Goal: Transaction & Acquisition: Book appointment/travel/reservation

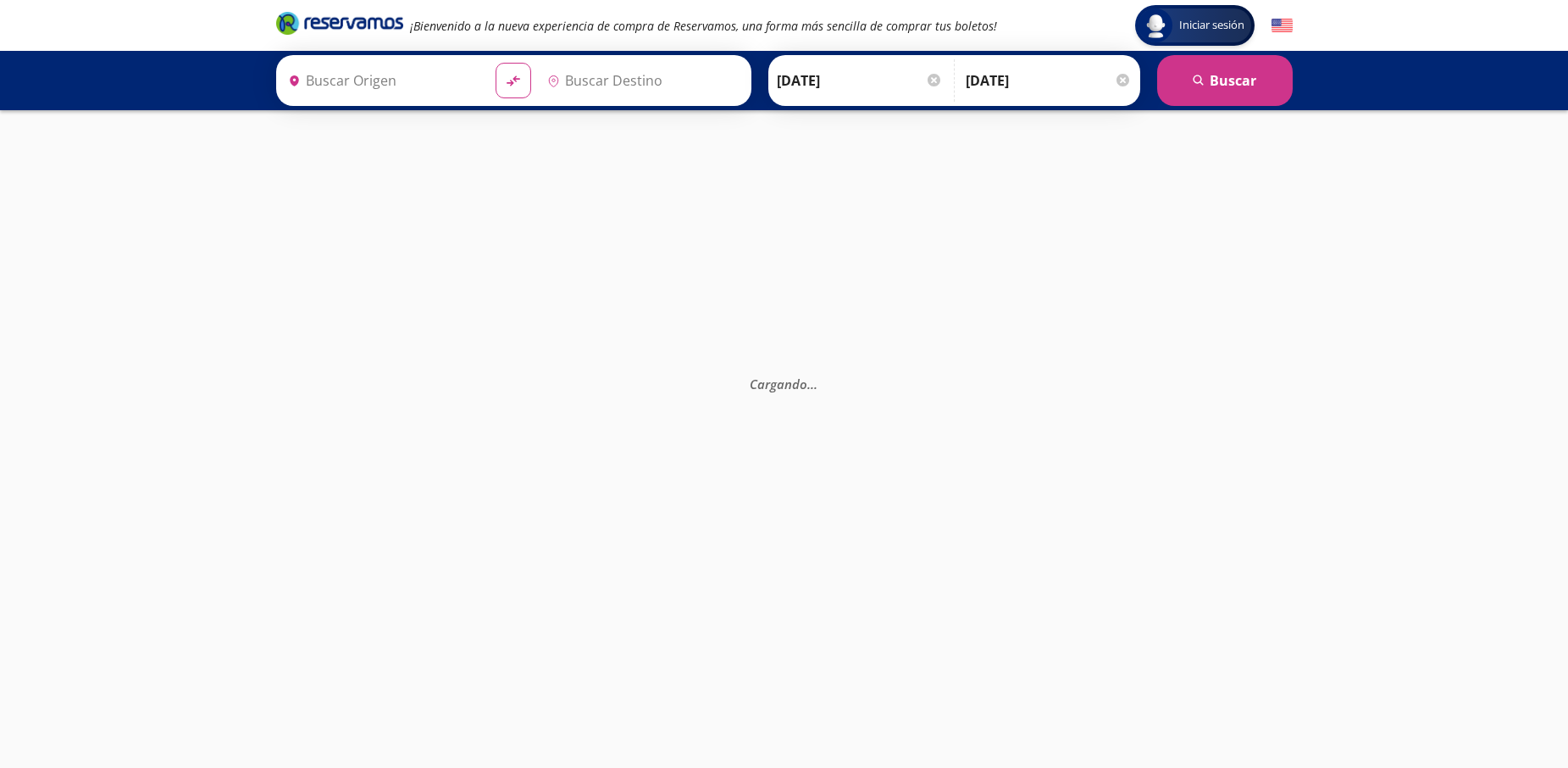
type input "[GEOGRAPHIC_DATA], [GEOGRAPHIC_DATA]"
type input "[GEOGRAPHIC_DATA][PERSON_NAME], [GEOGRAPHIC_DATA][PERSON_NAME]"
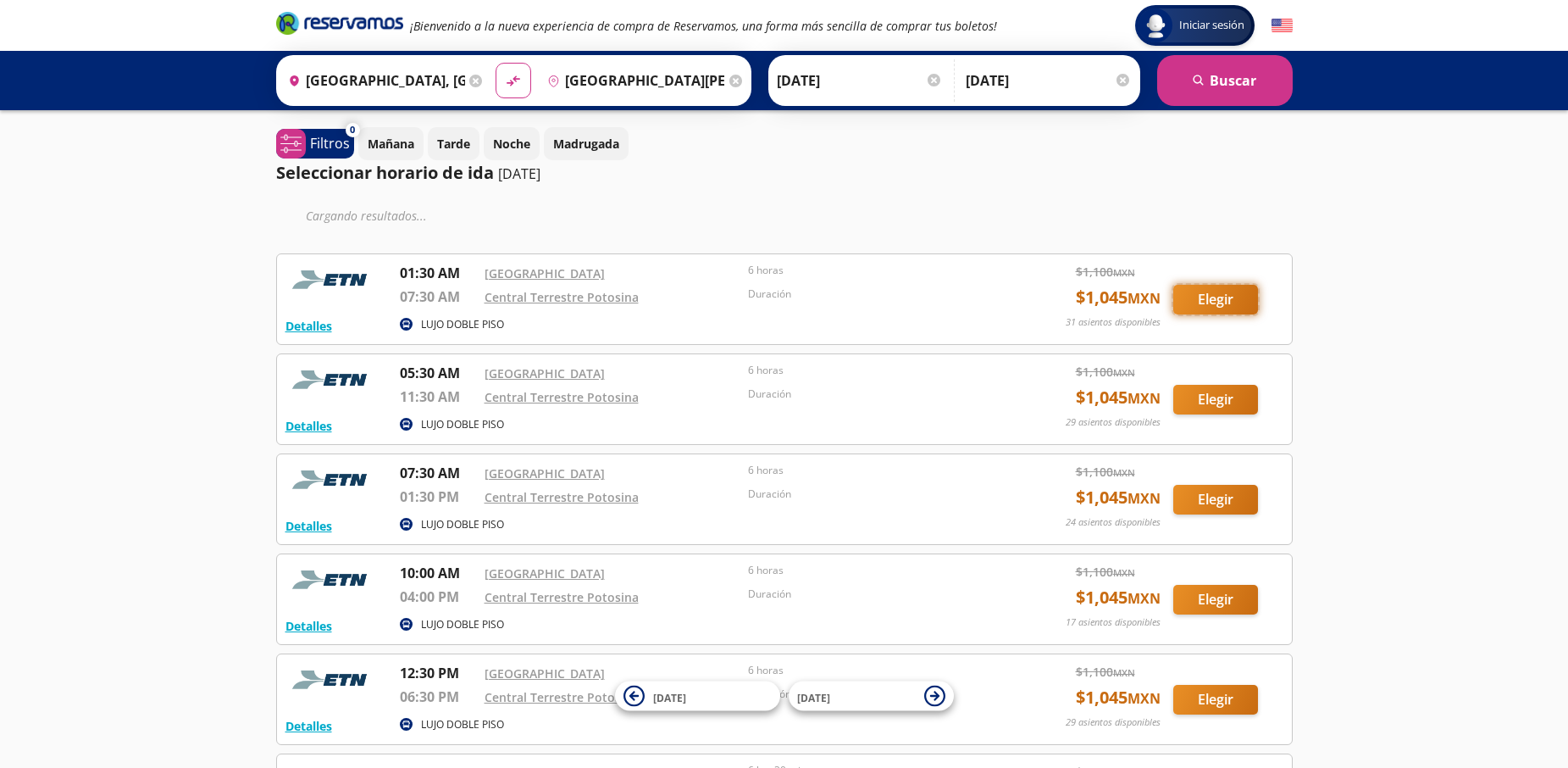
click at [1220, 293] on button "Elegir" at bounding box center [1216, 299] width 85 height 30
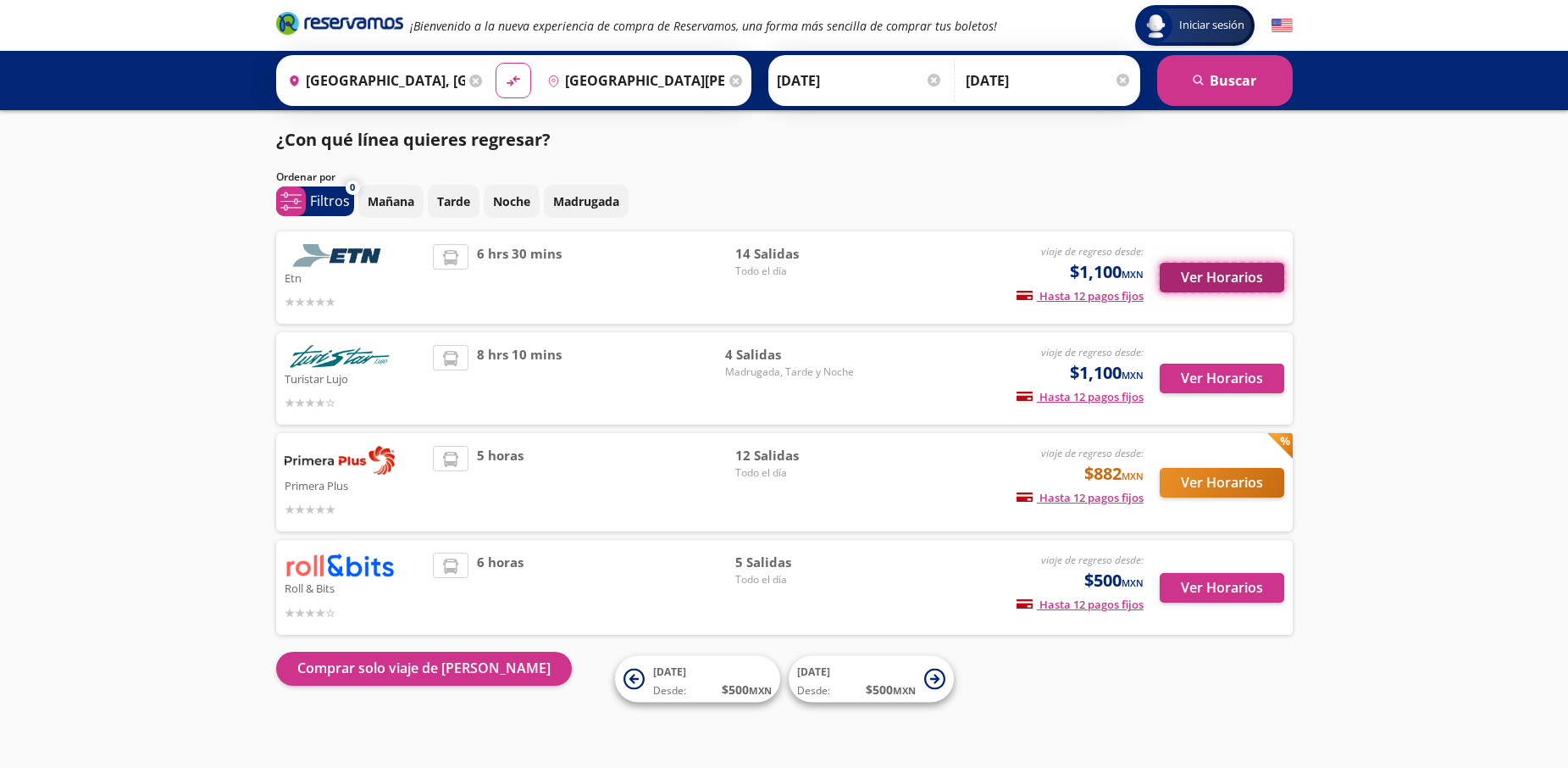
click at [1225, 274] on button "Ver Horarios" at bounding box center [1222, 277] width 125 height 30
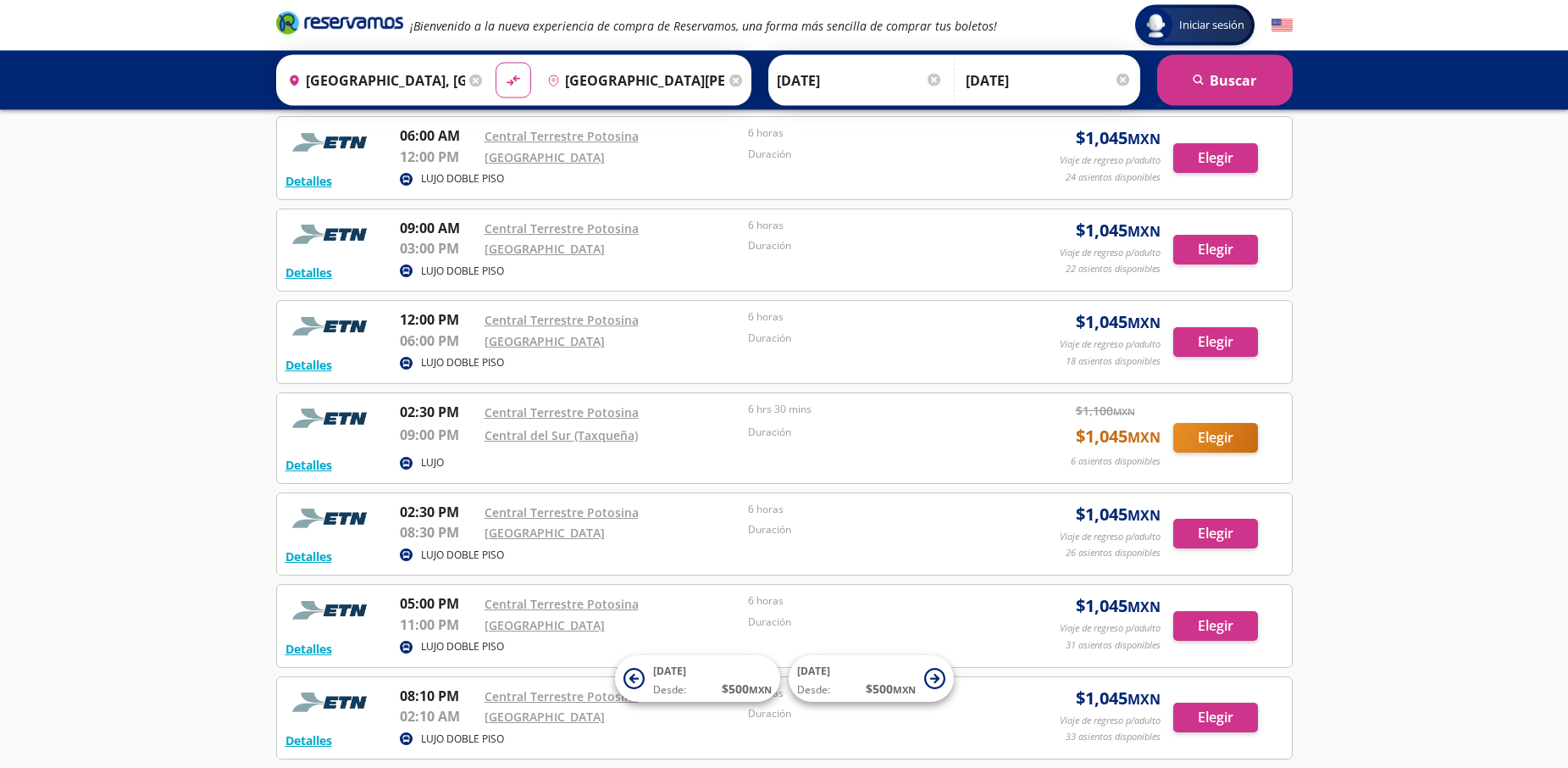
scroll to position [605, 0]
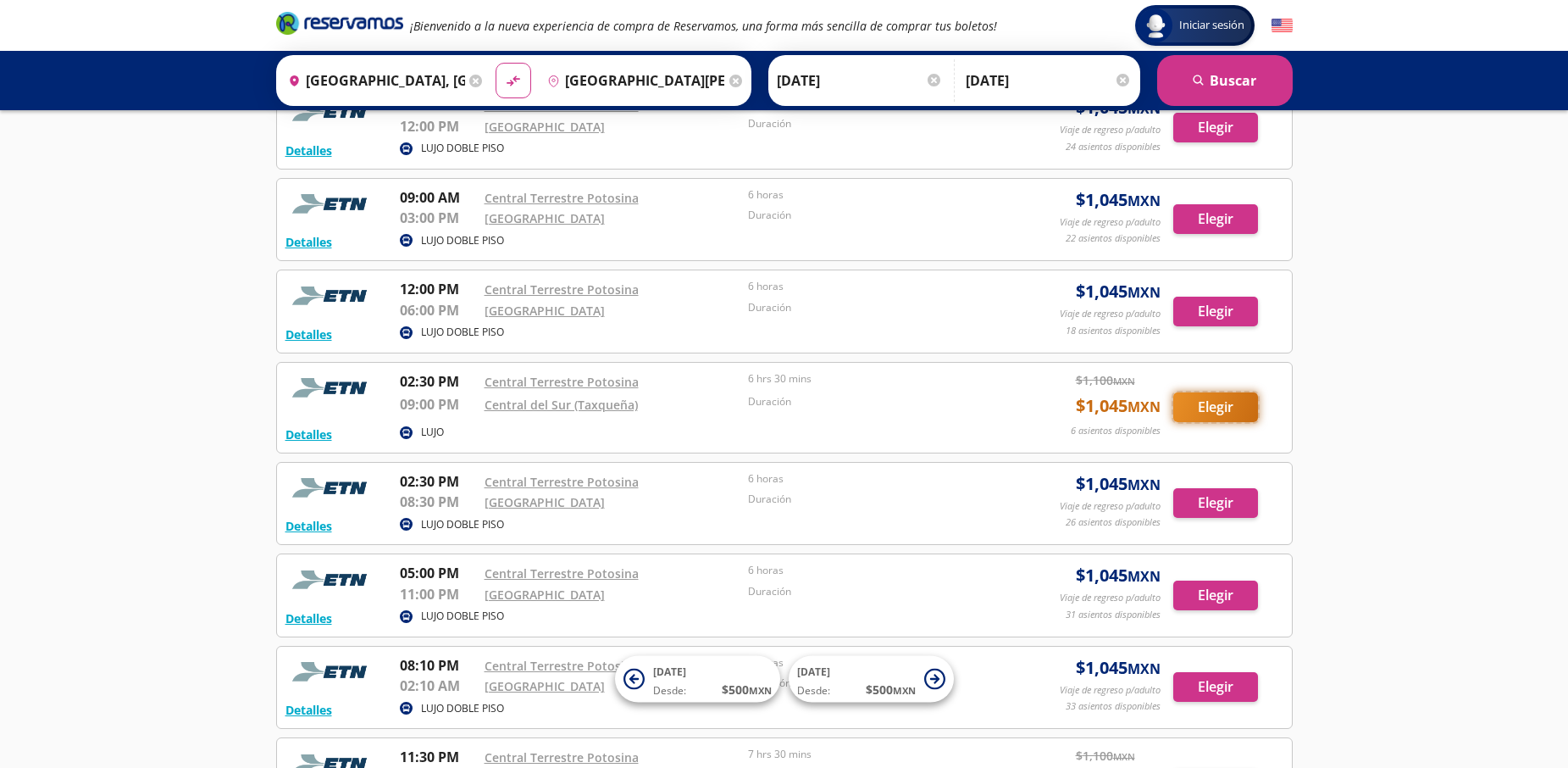
click at [1230, 412] on button "Elegir" at bounding box center [1216, 407] width 85 height 30
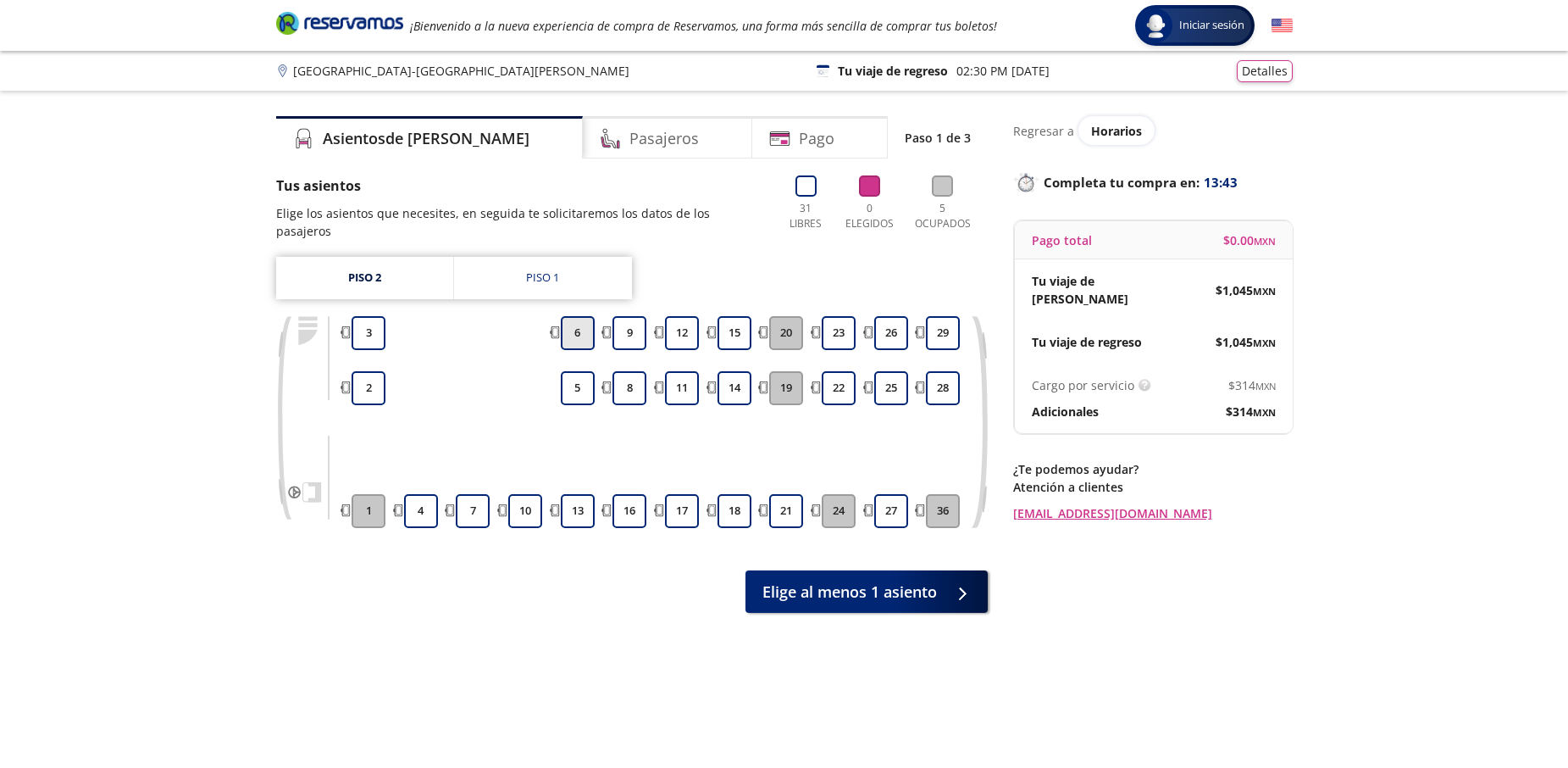
click at [582, 322] on button "6" at bounding box center [578, 332] width 34 height 34
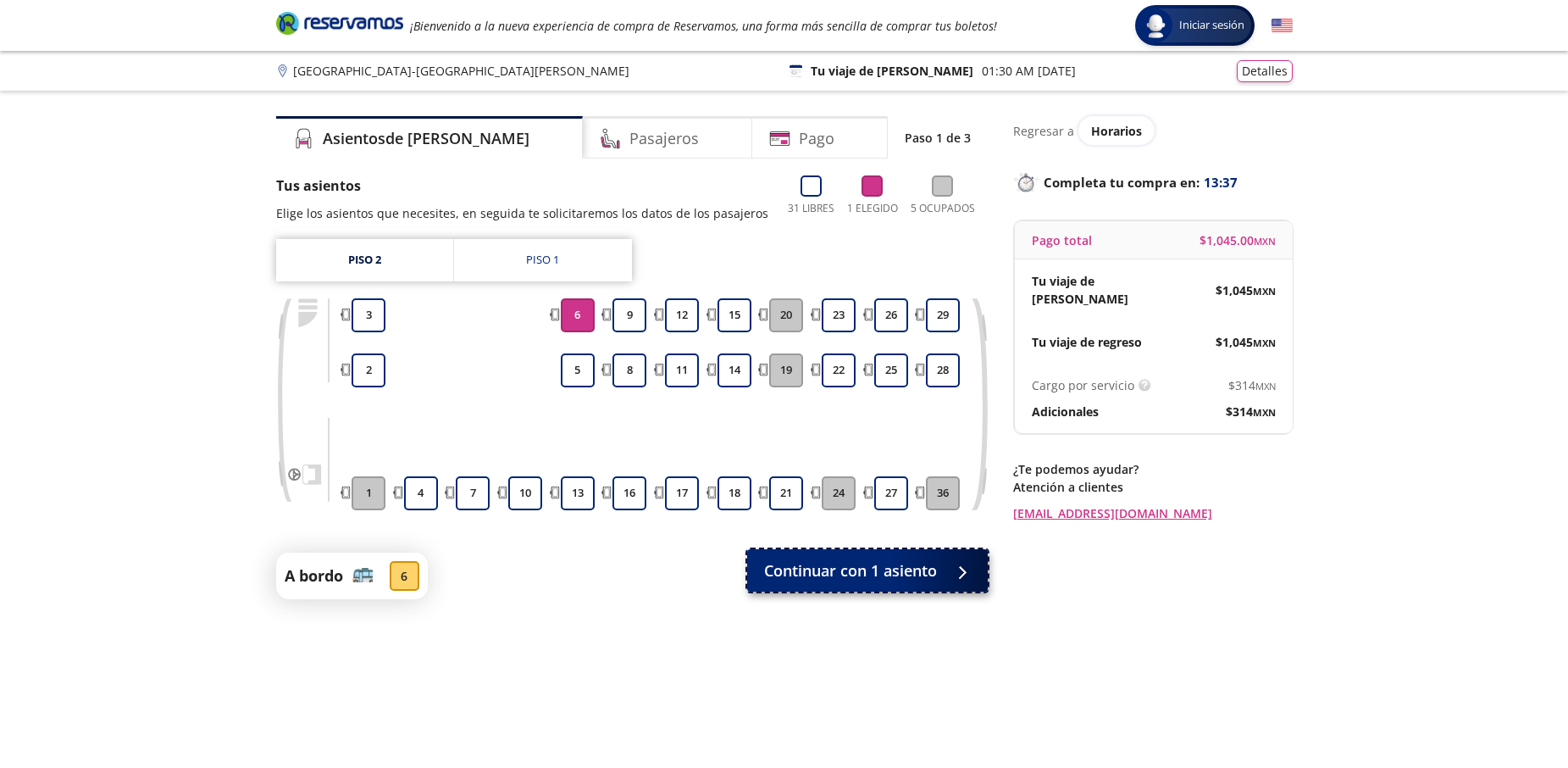
click at [850, 576] on span "Continuar con 1 asiento" at bounding box center [850, 571] width 173 height 23
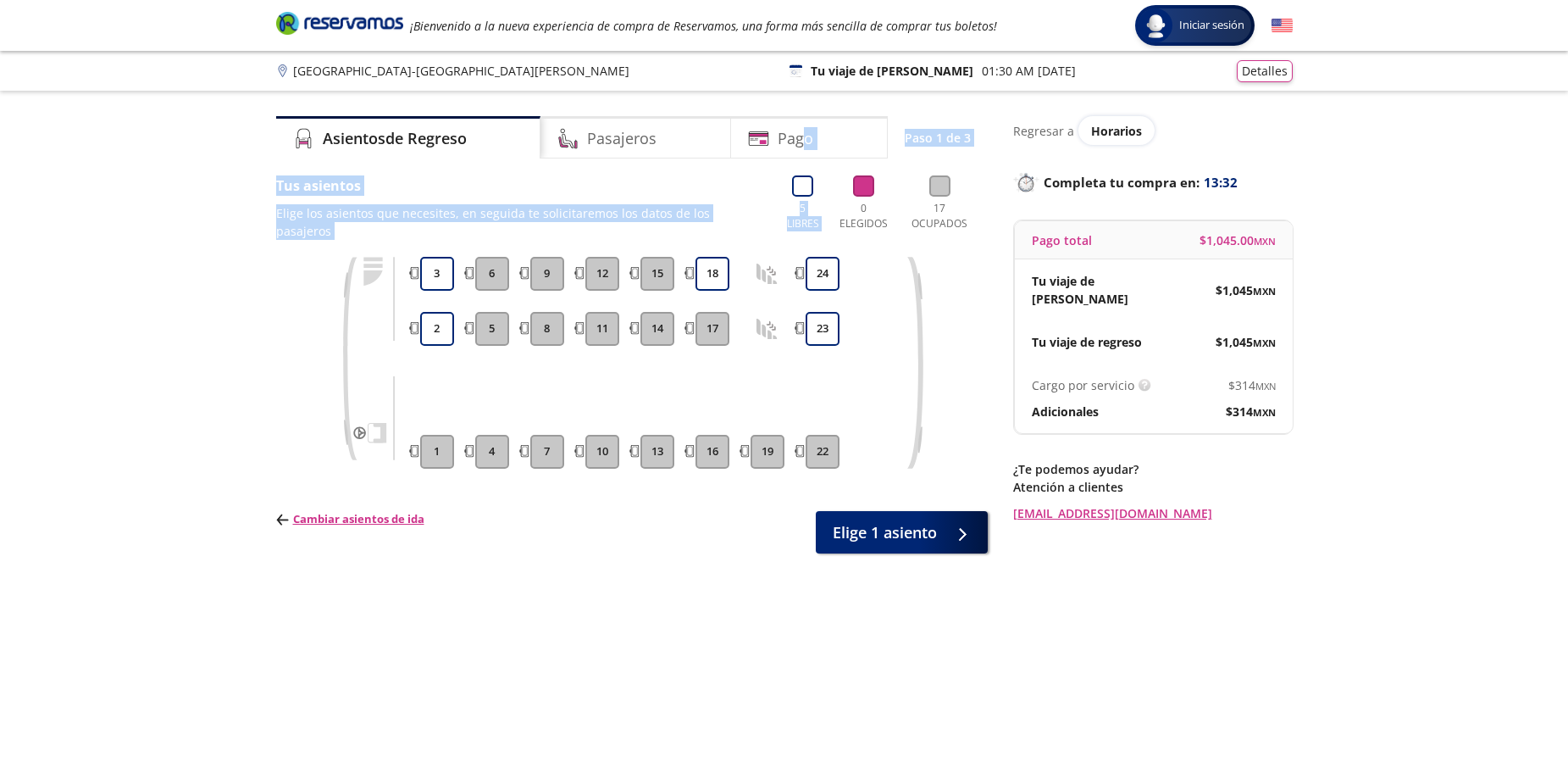
drag, startPoint x: 804, startPoint y: 141, endPoint x: 837, endPoint y: 229, distance: 94.0
click at [837, 158] on div "Asientos de Regreso Pasajeros Pago Paso 1 de 3" at bounding box center [632, 137] width 712 height 43
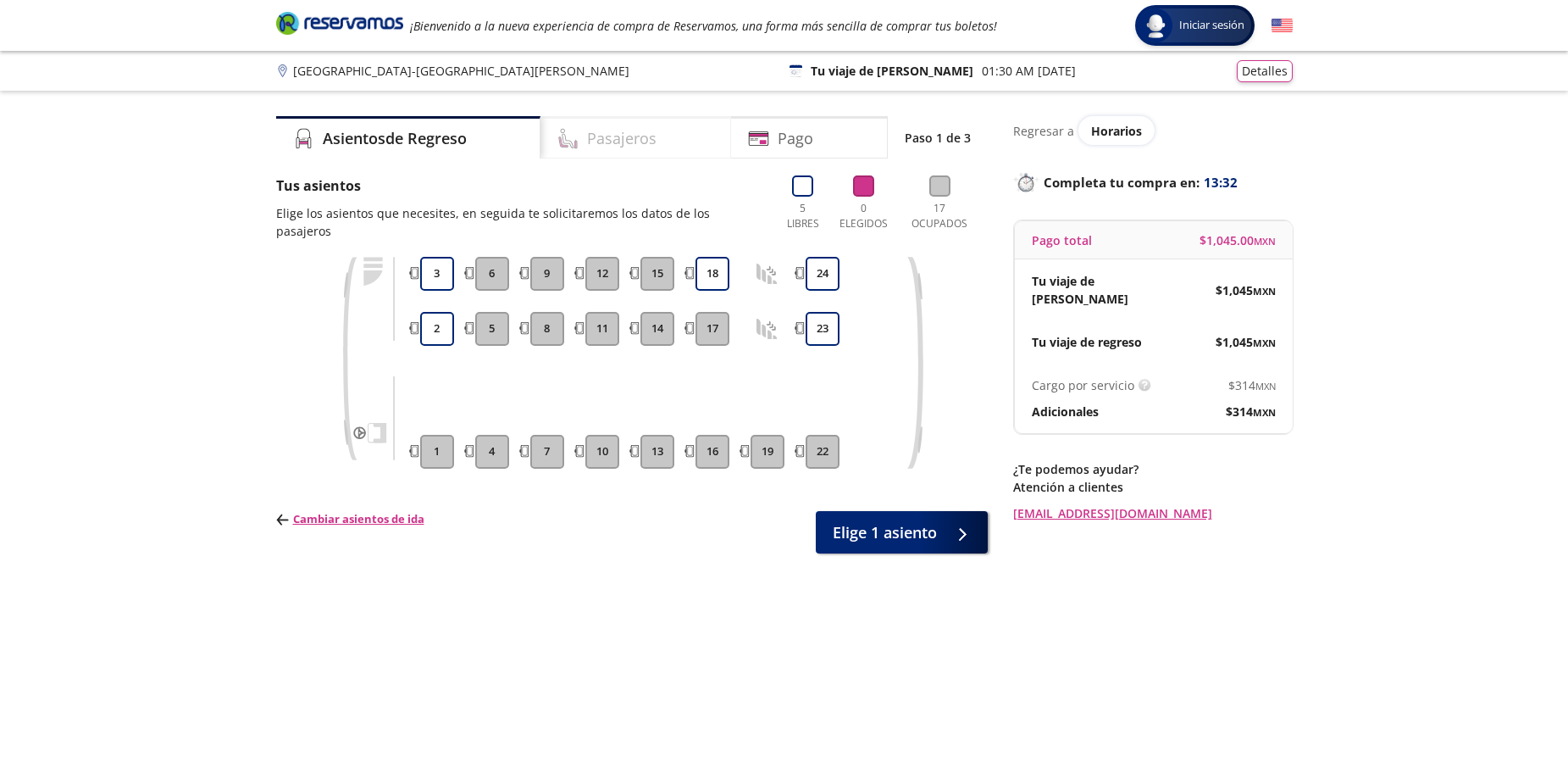
click at [665, 136] on div "Pasajeros" at bounding box center [635, 137] width 190 height 43
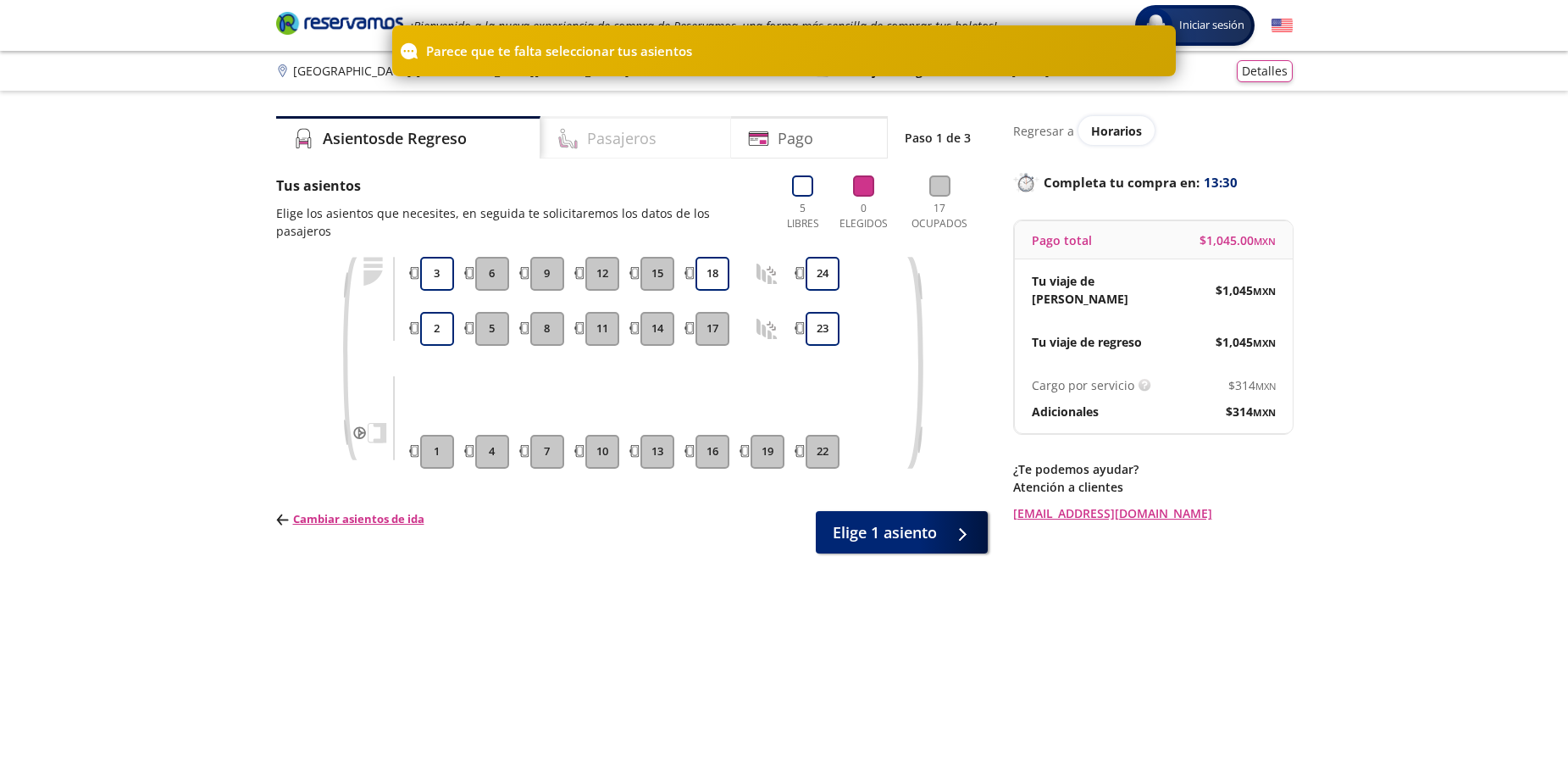
click at [634, 135] on h4 "Pasajeros" at bounding box center [622, 139] width 70 height 23
click at [995, 517] on div "Asientos de Regreso Pasajeros Pago Paso 1 de 3 Tus asientos Elige los asientos …" at bounding box center [784, 441] width 1034 height 652
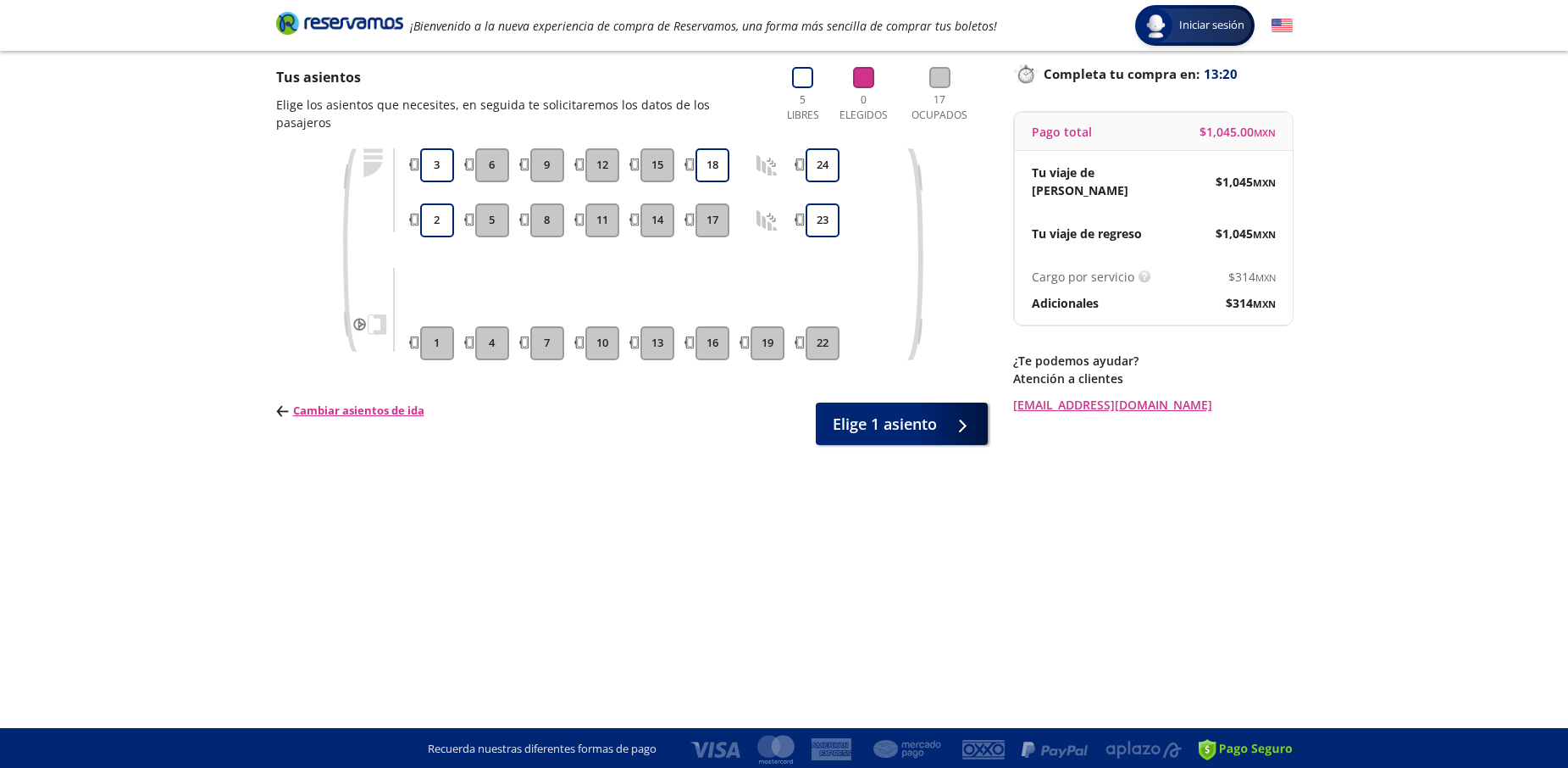
scroll to position [111, 0]
